Goal: Task Accomplishment & Management: Use online tool/utility

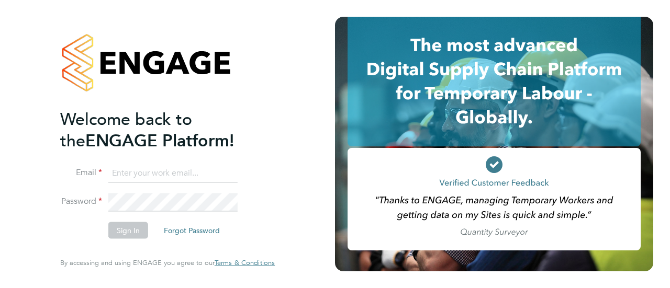
type input "[PERSON_NAME][EMAIL_ADDRESS][DOMAIN_NAME]"
click at [127, 226] on button "Sign In" at bounding box center [128, 230] width 40 height 17
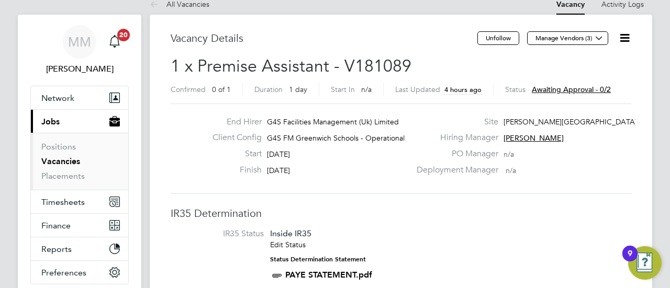
scroll to position [16, 0]
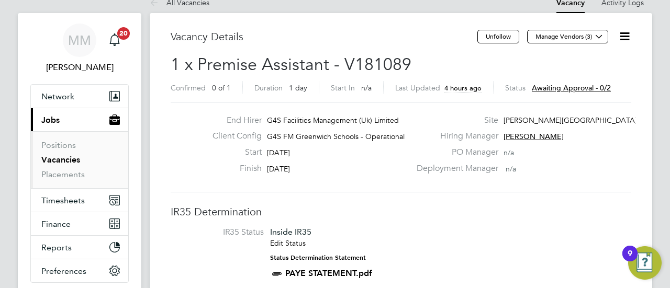
click at [569, 87] on span "Awaiting approval - 0/2" at bounding box center [571, 87] width 79 height 9
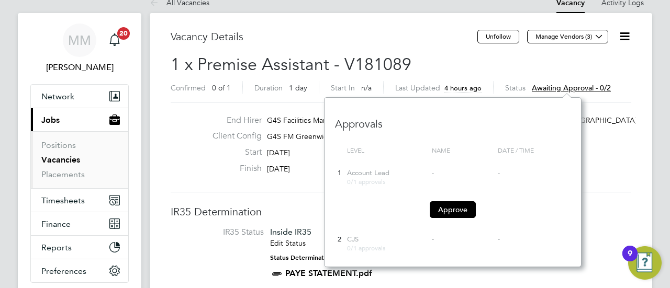
scroll to position [9, 79]
click at [450, 207] on button "Approve" at bounding box center [453, 209] width 46 height 17
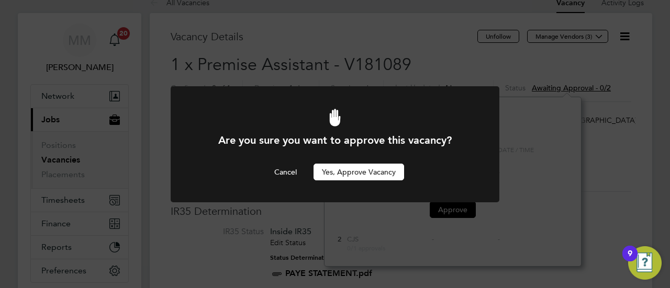
scroll to position [0, 0]
click at [374, 173] on button "Yes, Approve Vacancy" at bounding box center [358, 172] width 91 height 17
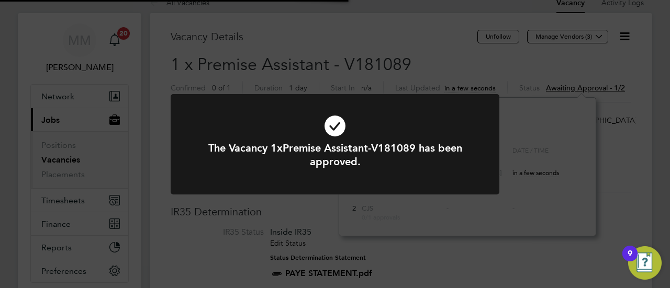
scroll to position [30, 73]
